Goal: Communication & Community: Answer question/provide support

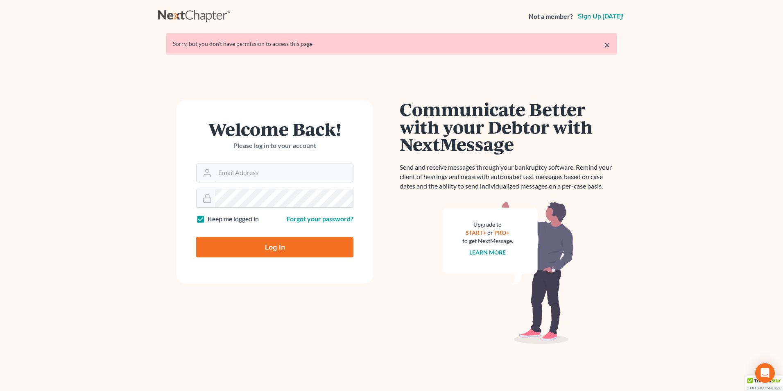
type input "mwalker@arthurlwalker.com"
click at [267, 252] on input "Log In" at bounding box center [274, 247] width 157 height 20
type input "Thinking..."
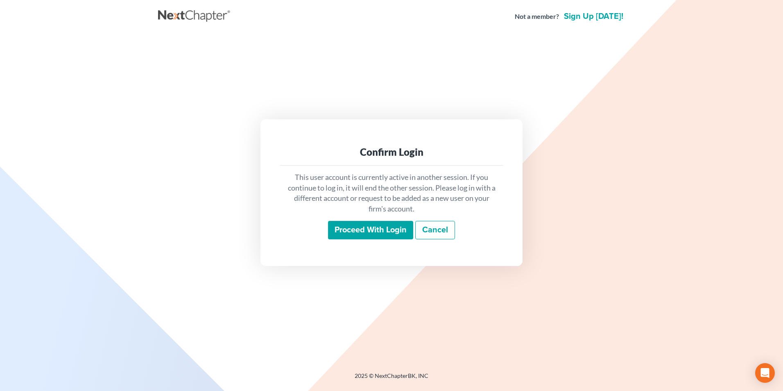
click at [363, 229] on input "Proceed with login" at bounding box center [370, 230] width 85 height 19
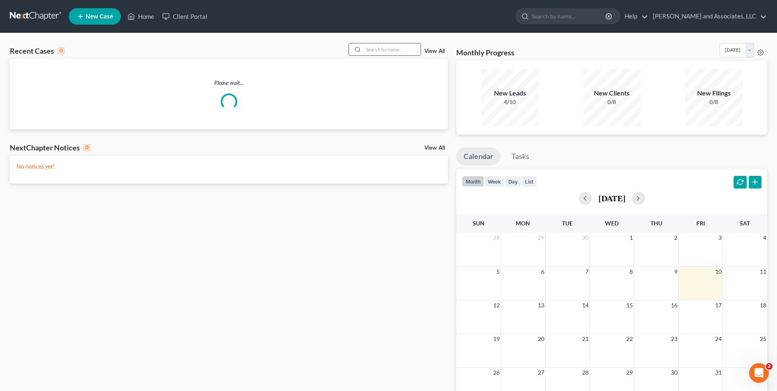
click at [371, 49] on input "search" at bounding box center [391, 49] width 57 height 12
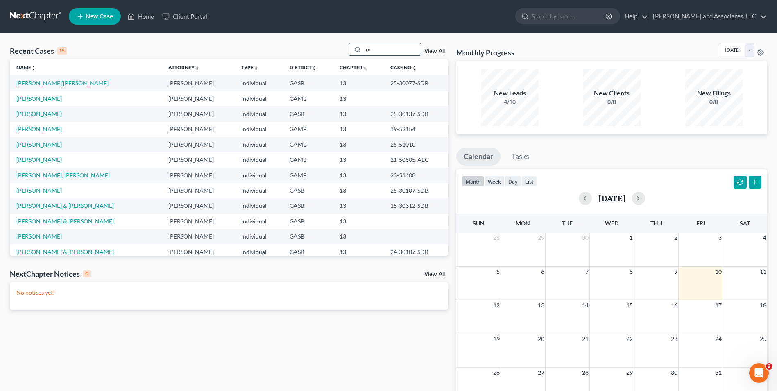
type input "r"
type input "h"
type input "jones"
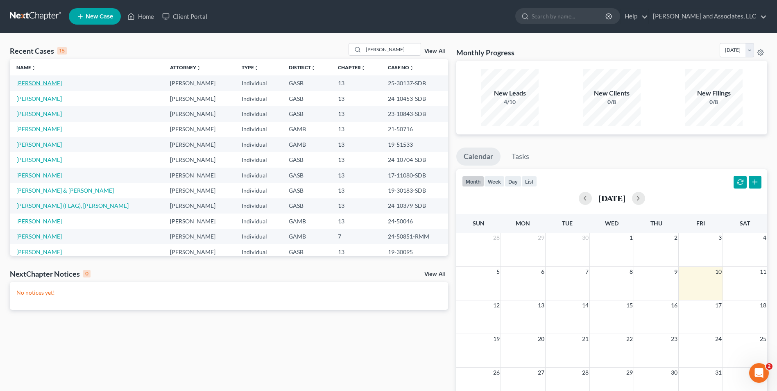
click at [36, 84] on link "[PERSON_NAME]" at bounding box center [38, 82] width 45 height 7
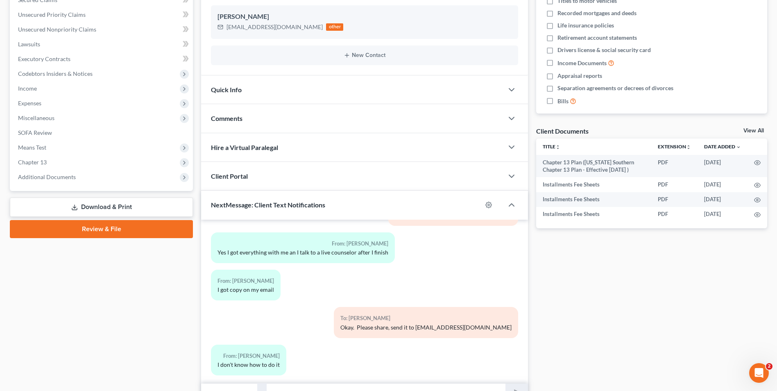
scroll to position [224, 0]
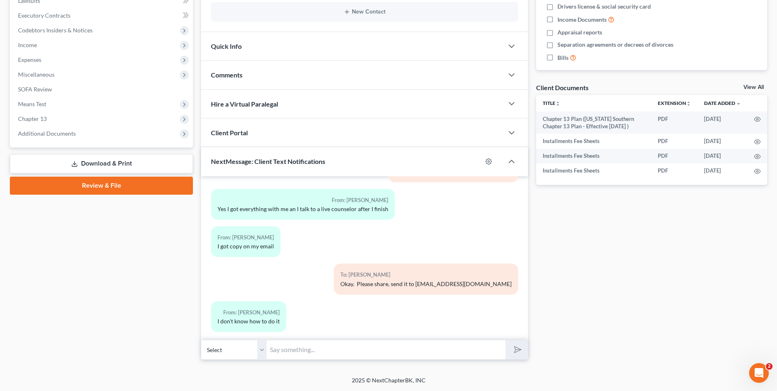
click at [297, 347] on input "text" at bounding box center [386, 350] width 239 height 20
type input "M"
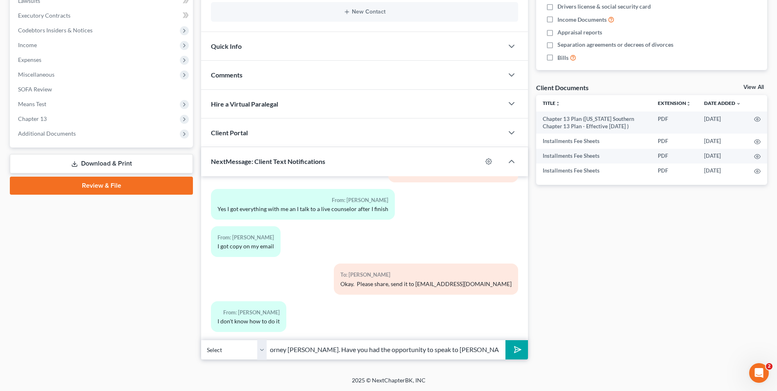
scroll to position [0, 134]
type input "Good Afternoon, Mr. Jones. This is Attorney Michon Walker. Have you had the opp…"
click at [517, 349] on icon "submit" at bounding box center [515, 349] width 11 height 11
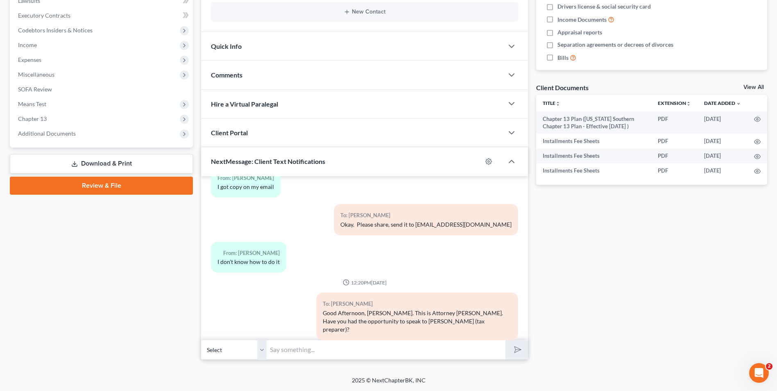
scroll to position [394, 0]
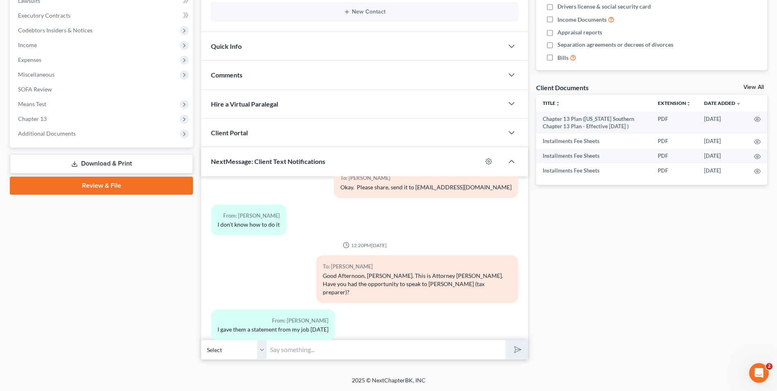
click at [268, 351] on input "text" at bounding box center [386, 350] width 239 height 20
type input "Thank you for your response. Attorney Michon Walker"
click at [505, 340] on button "submit" at bounding box center [516, 349] width 23 height 19
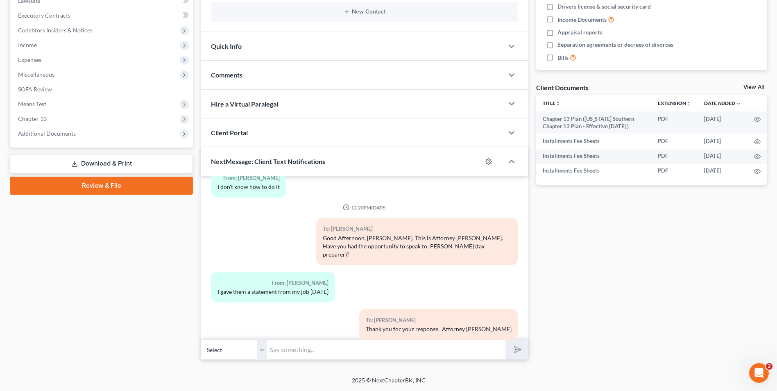
scroll to position [469, 0]
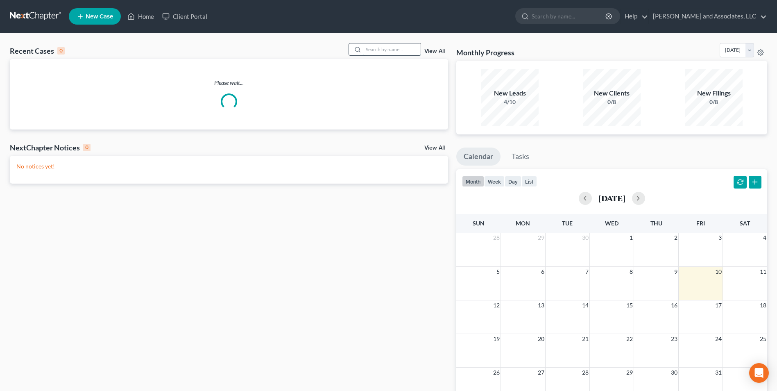
click at [370, 48] on input "search" at bounding box center [391, 49] width 57 height 12
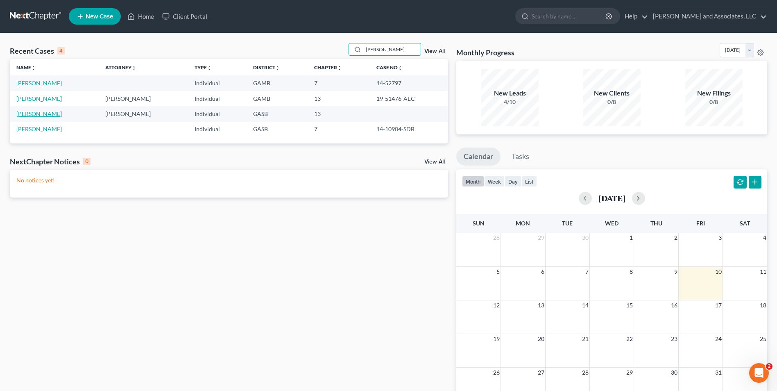
type input "[PERSON_NAME]"
click at [42, 111] on link "[PERSON_NAME]" at bounding box center [38, 113] width 45 height 7
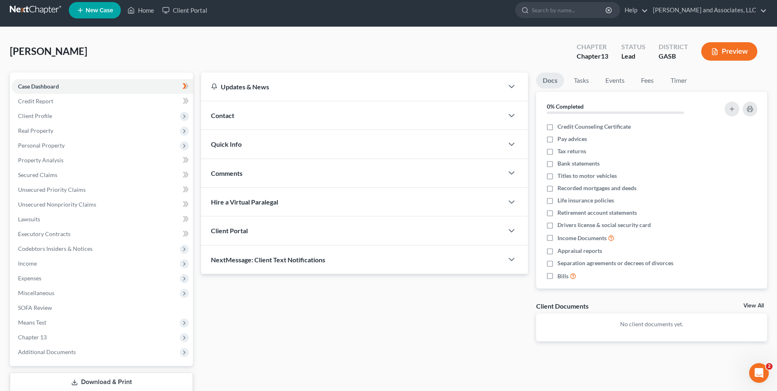
scroll to position [7, 0]
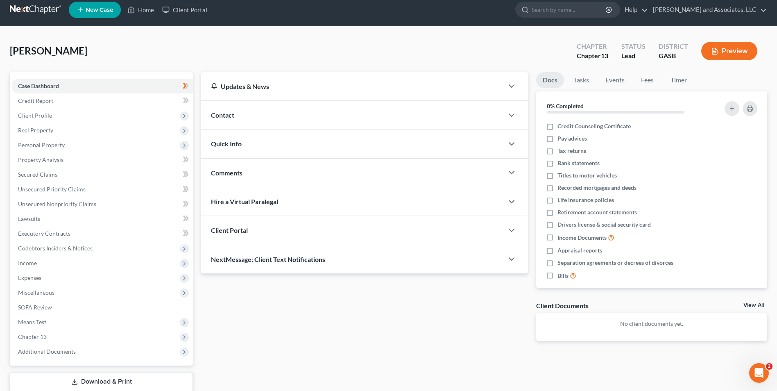
click at [225, 114] on span "Contact" at bounding box center [222, 115] width 23 height 8
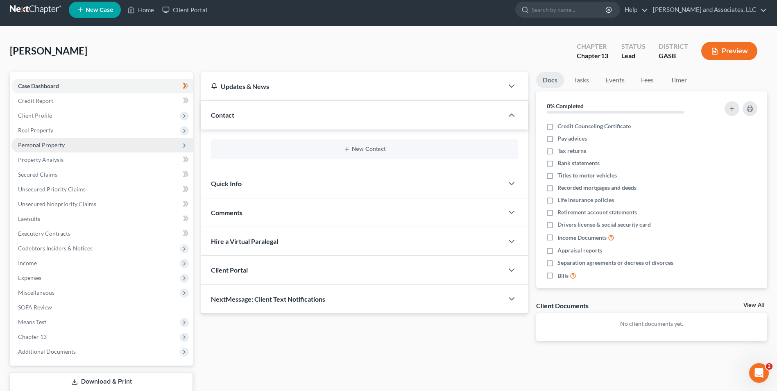
click at [42, 145] on span "Personal Property" at bounding box center [41, 144] width 47 height 7
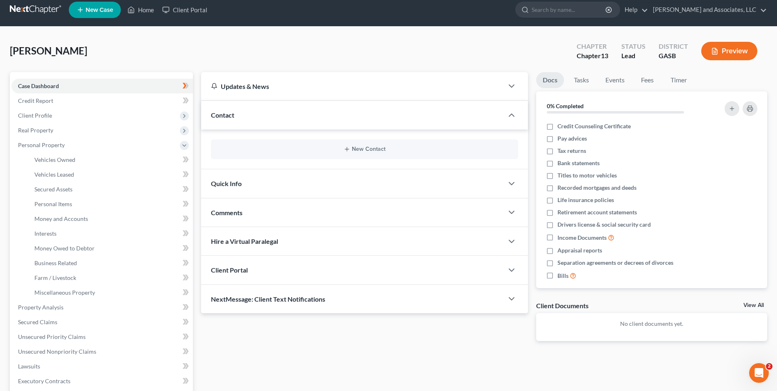
scroll to position [207, 0]
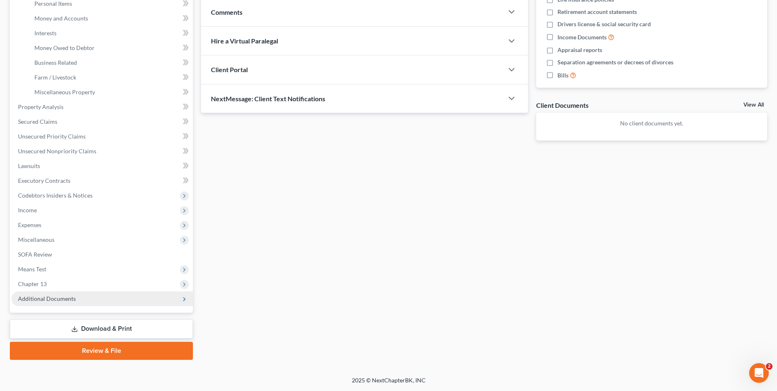
click at [57, 300] on span "Additional Documents" at bounding box center [47, 298] width 58 height 7
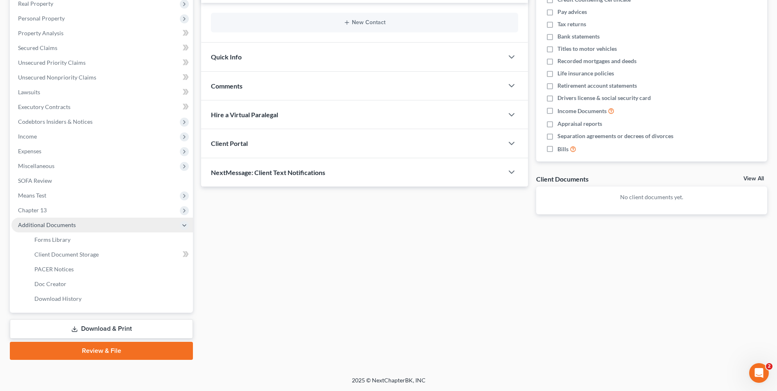
scroll to position [133, 0]
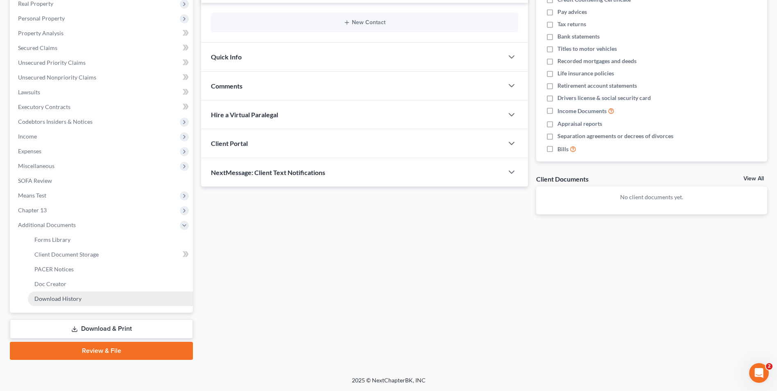
click at [70, 297] on span "Download History" at bounding box center [57, 298] width 47 height 7
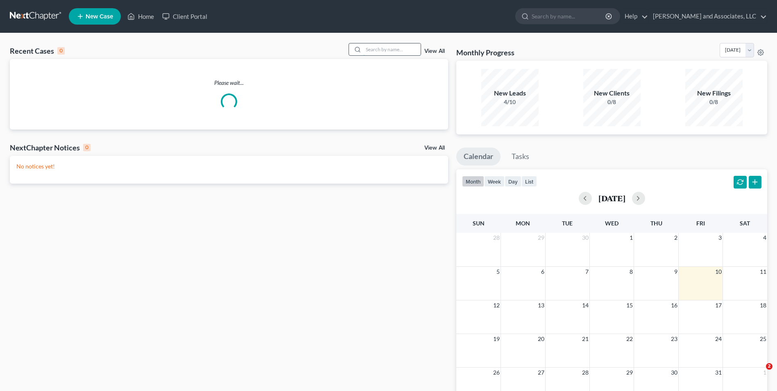
click at [389, 46] on input "search" at bounding box center [391, 49] width 57 height 12
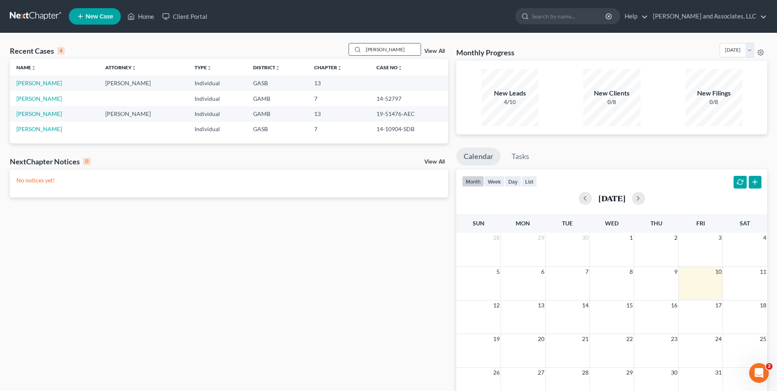
type input "[PERSON_NAME]"
